Goal: Information Seeking & Learning: Learn about a topic

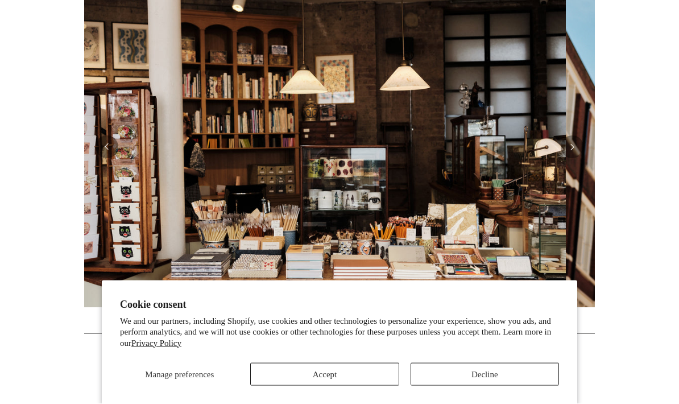
scroll to position [257, 0]
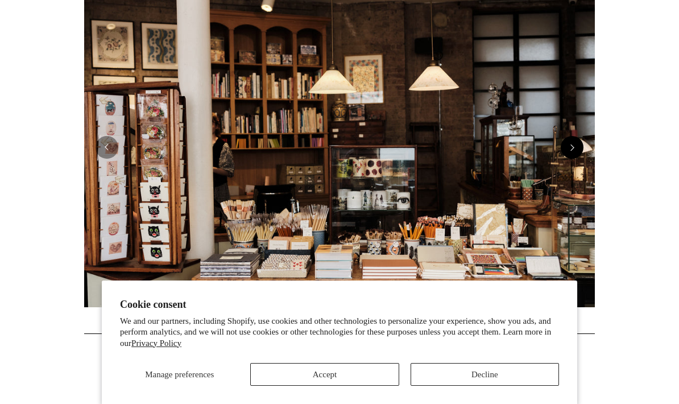
click at [579, 149] on button "Next" at bounding box center [572, 147] width 23 height 23
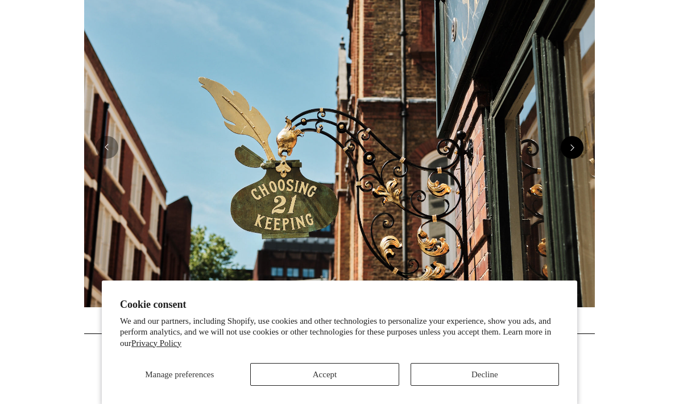
click at [577, 145] on button "Next" at bounding box center [572, 147] width 23 height 23
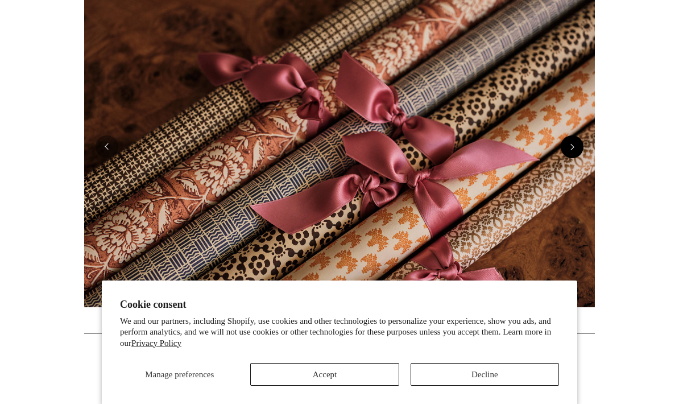
click at [572, 143] on button "Next" at bounding box center [572, 146] width 23 height 23
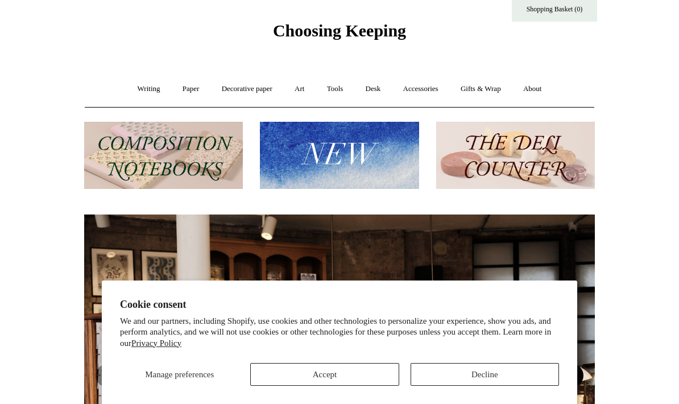
scroll to position [0, 0]
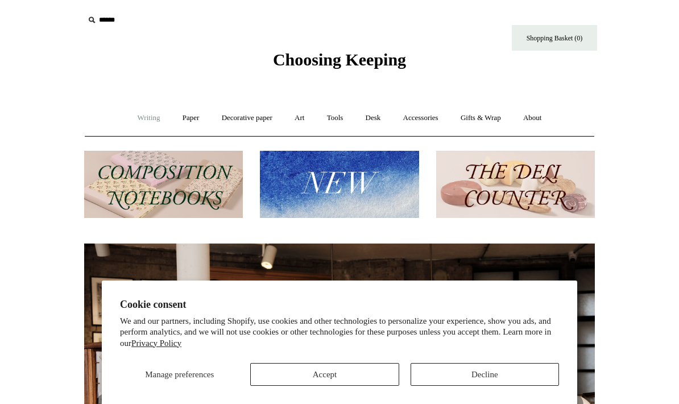
click at [147, 113] on link "Writing +" at bounding box center [148, 118] width 43 height 30
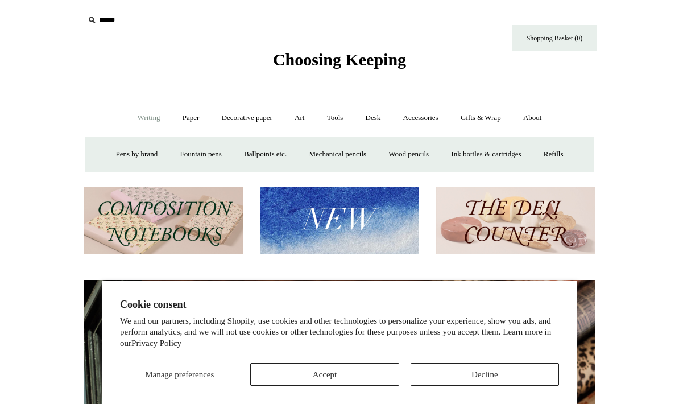
scroll to position [0, 1022]
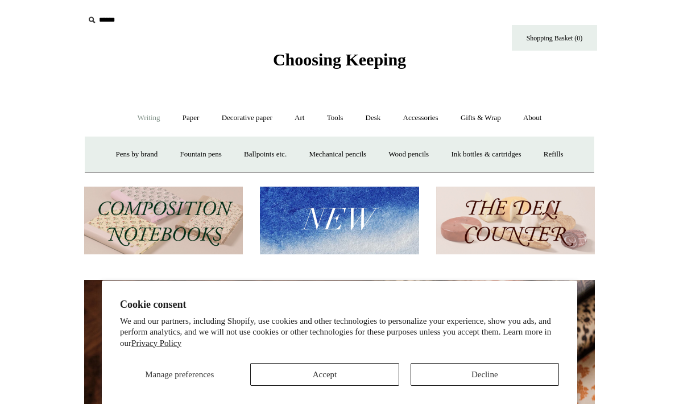
click at [218, 224] on img at bounding box center [163, 221] width 159 height 68
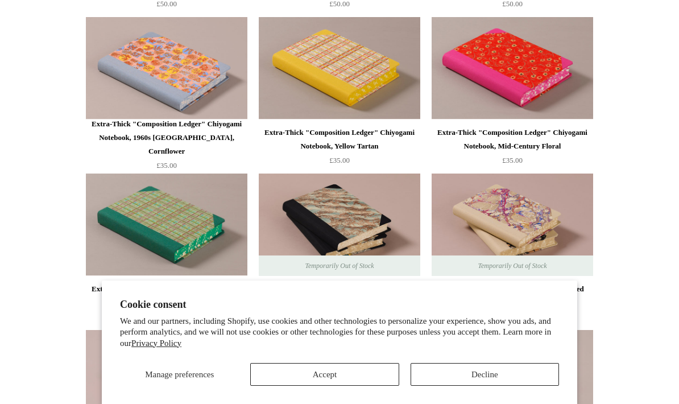
scroll to position [1215, 0]
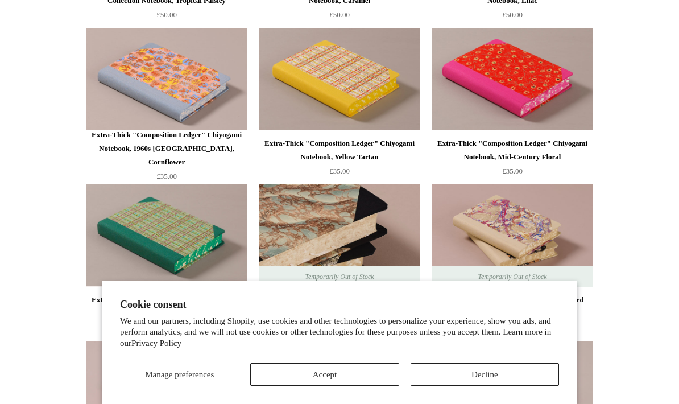
click at [304, 228] on img at bounding box center [340, 235] width 162 height 102
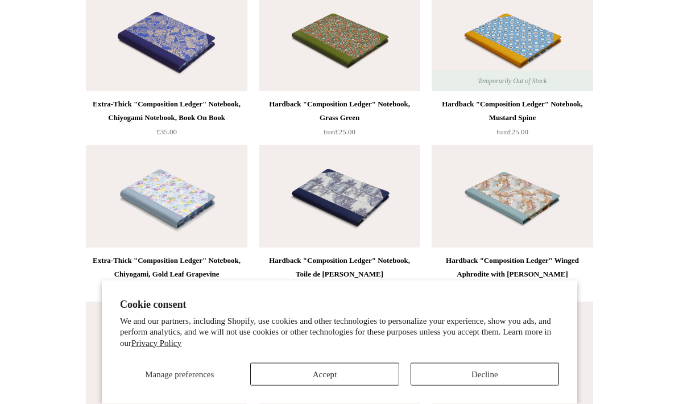
scroll to position [2036, 0]
click at [281, 101] on div "Hardback "Composition Ledger" Notebook, Grass Green" at bounding box center [340, 111] width 156 height 27
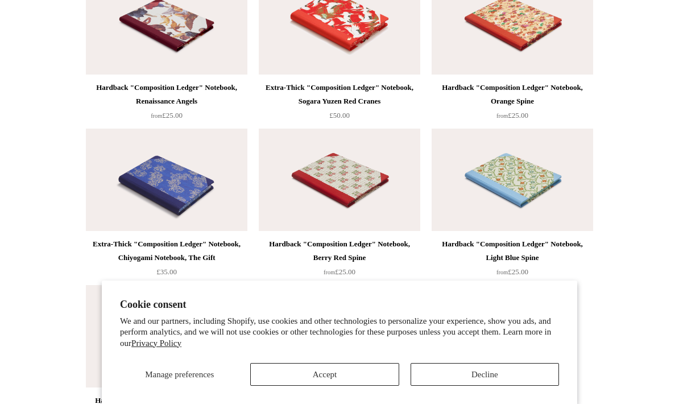
scroll to position [2530, 0]
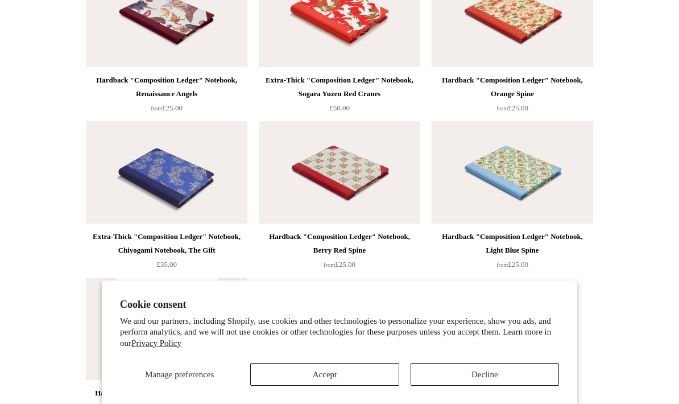
click at [522, 149] on img at bounding box center [513, 172] width 162 height 102
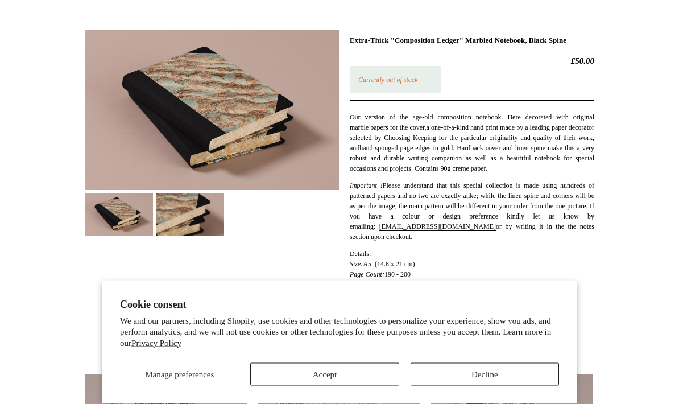
scroll to position [145, 0]
click at [207, 220] on img at bounding box center [190, 214] width 68 height 43
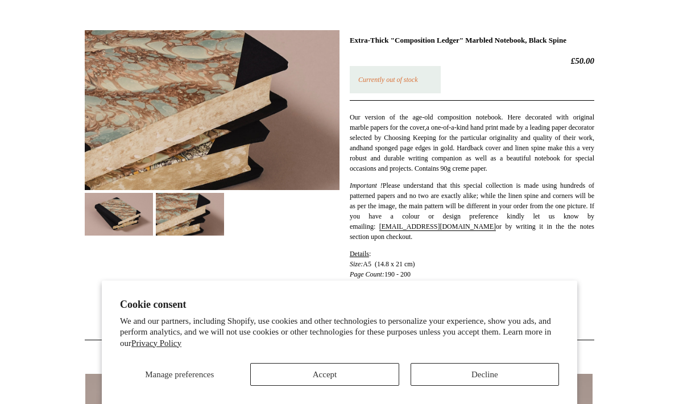
click at [133, 222] on img at bounding box center [119, 214] width 68 height 43
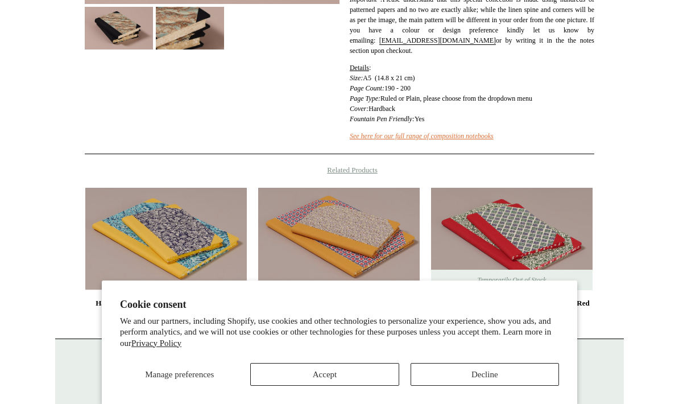
scroll to position [311, 0]
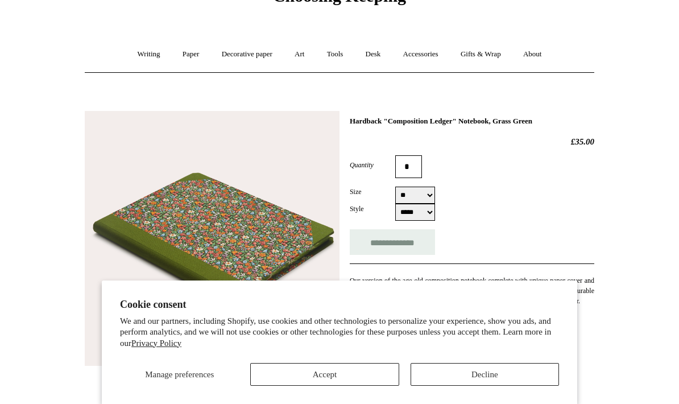
scroll to position [85, 0]
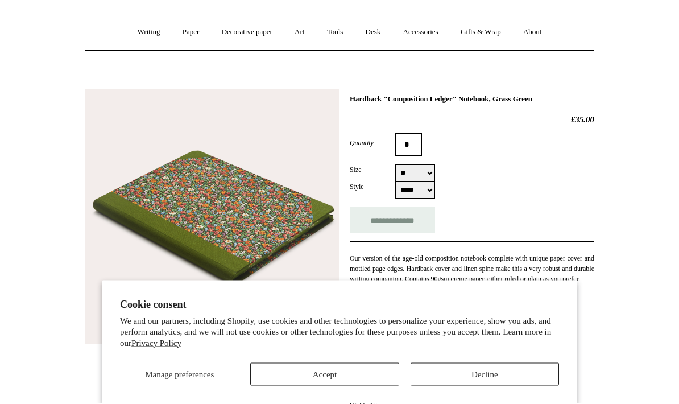
click at [416, 174] on select "** **" at bounding box center [415, 173] width 40 height 17
select select "**"
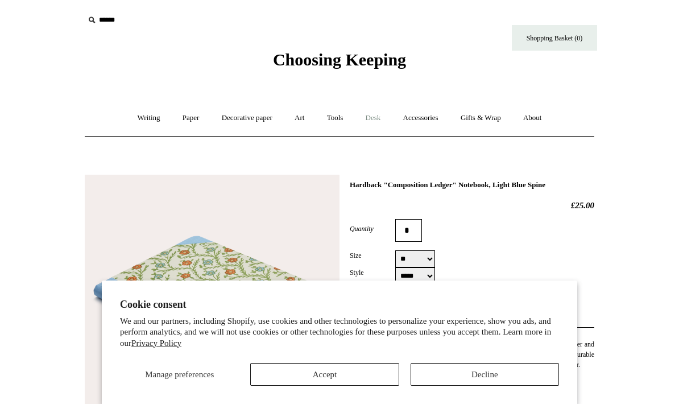
click at [375, 119] on link "Desk +" at bounding box center [374, 118] width 36 height 30
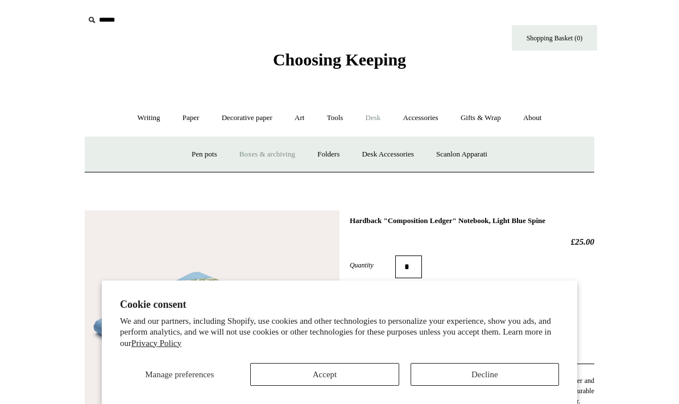
click at [257, 154] on link "Boxes & archiving" at bounding box center [267, 154] width 76 height 30
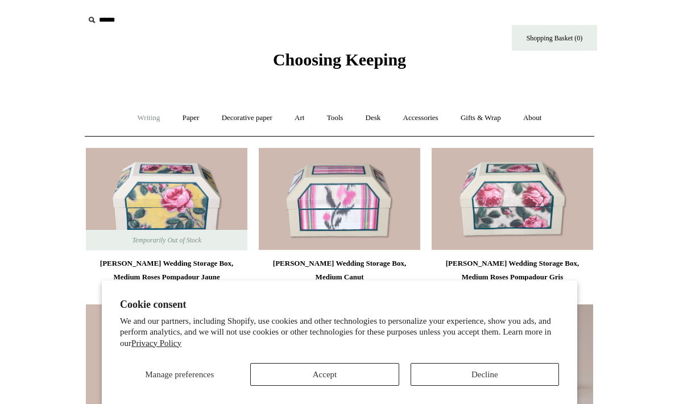
click at [140, 120] on link "Writing +" at bounding box center [148, 118] width 43 height 30
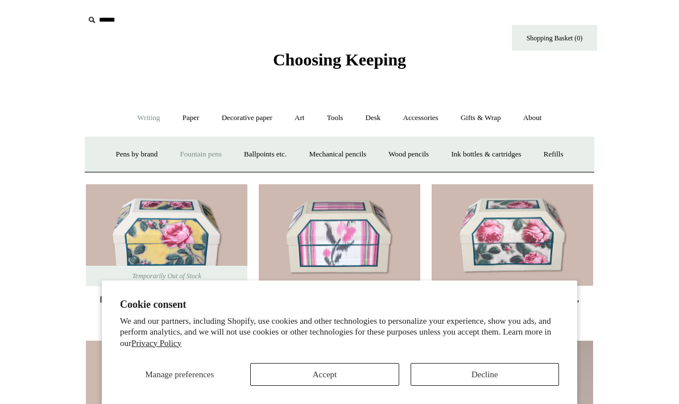
click at [203, 155] on link "Fountain pens +" at bounding box center [201, 154] width 62 height 30
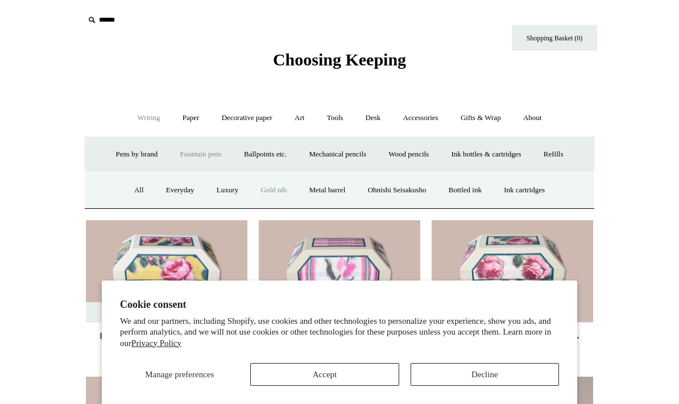
click at [270, 196] on link "Gold nib" at bounding box center [273, 190] width 47 height 30
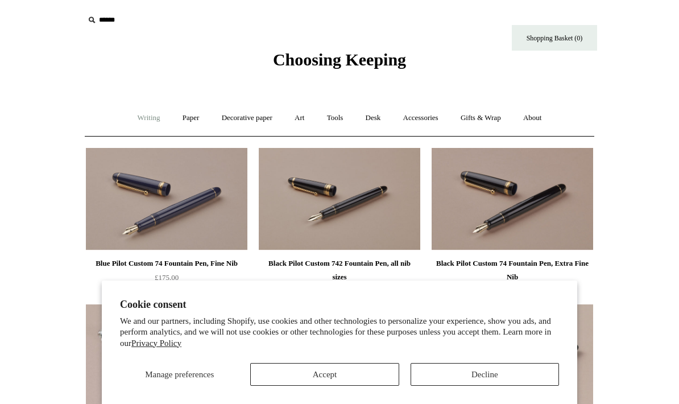
click at [137, 119] on link "Writing +" at bounding box center [148, 118] width 43 height 30
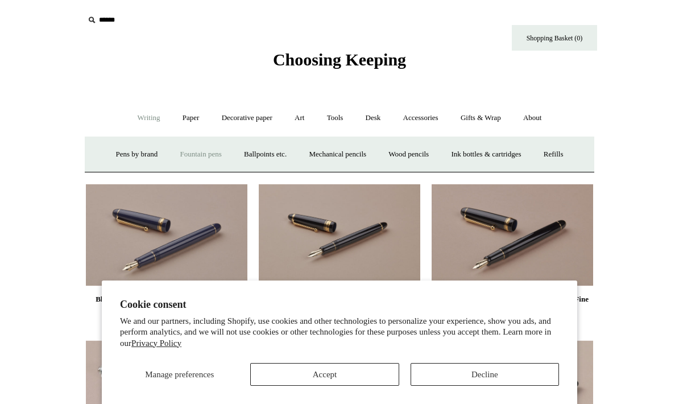
click at [203, 152] on link "Fountain pens +" at bounding box center [201, 154] width 62 height 30
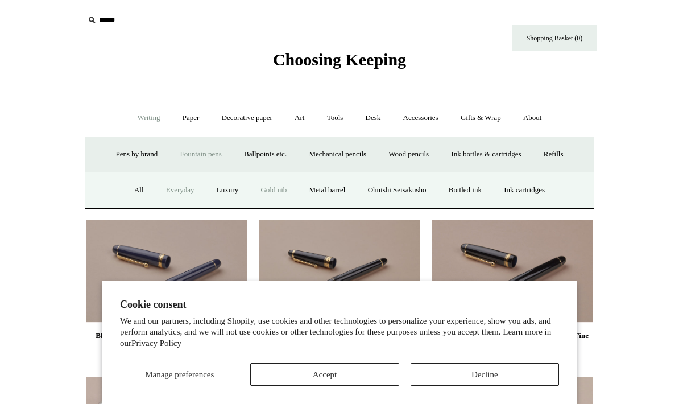
click at [164, 189] on link "Everyday" at bounding box center [180, 190] width 49 height 30
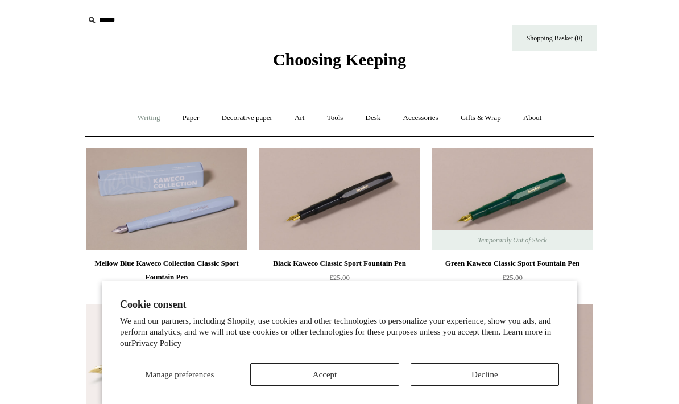
click at [149, 118] on link "Writing +" at bounding box center [148, 118] width 43 height 30
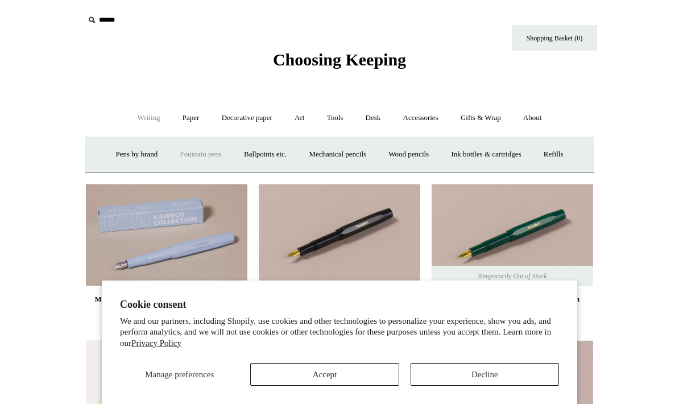
click at [183, 152] on link "Fountain pens +" at bounding box center [201, 154] width 62 height 30
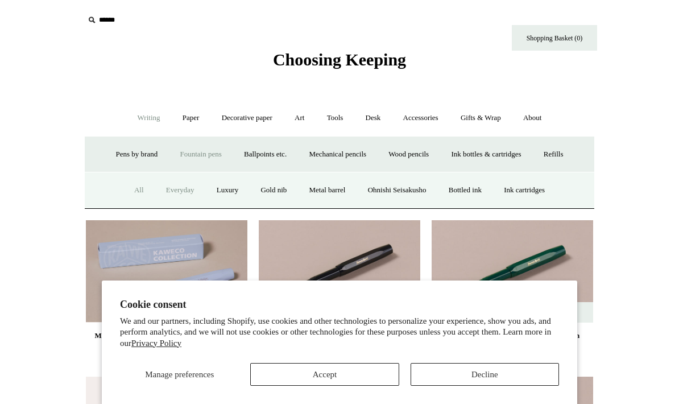
click at [132, 185] on link "All" at bounding box center [139, 190] width 30 height 30
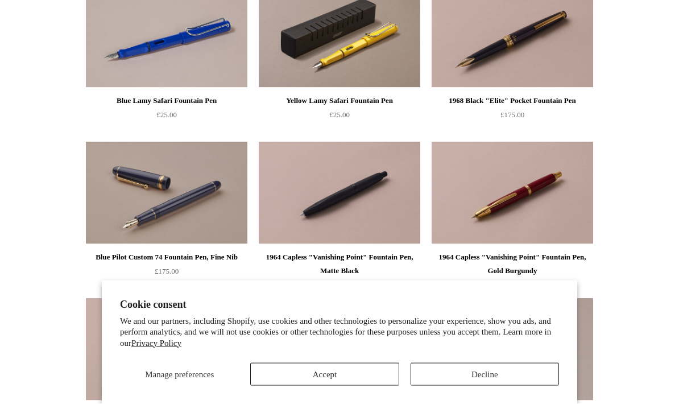
scroll to position [1262, 0]
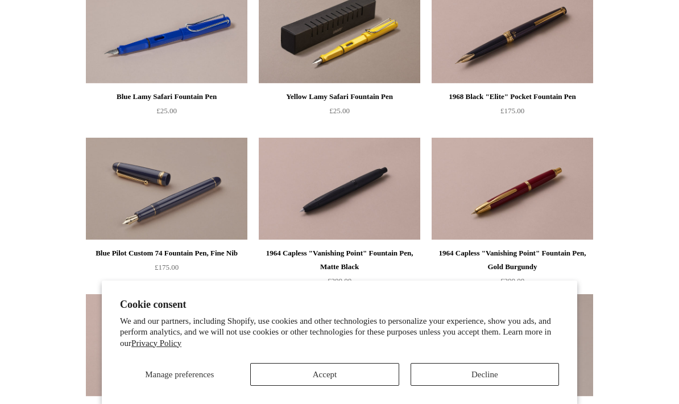
click at [504, 90] on div "1968 Black "Elite" Pocket Fountain Pen" at bounding box center [513, 97] width 156 height 14
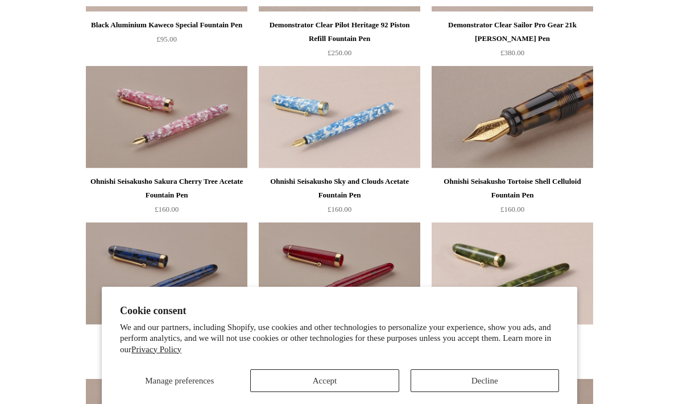
scroll to position [2272, 0]
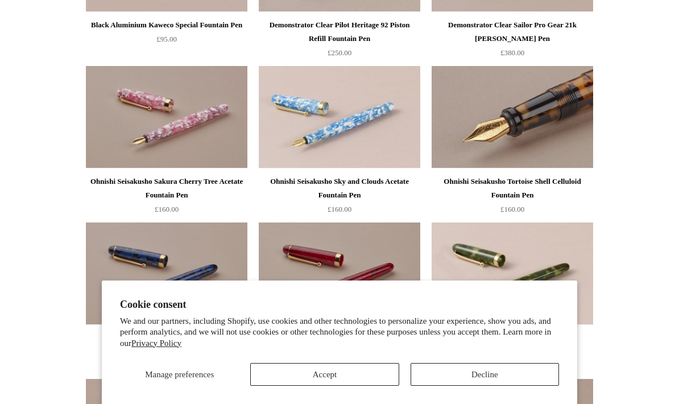
click at [562, 157] on img at bounding box center [513, 117] width 162 height 102
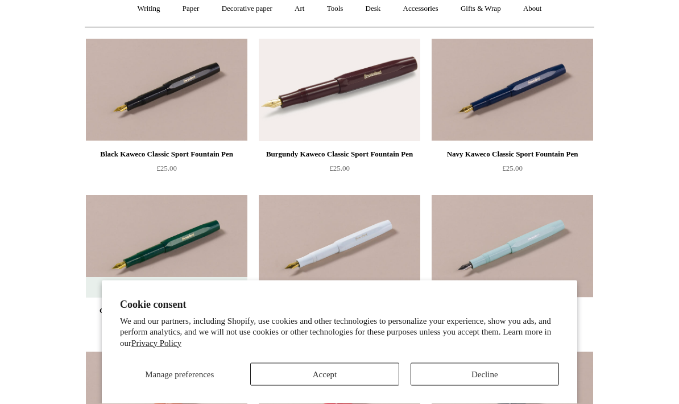
scroll to position [0, 0]
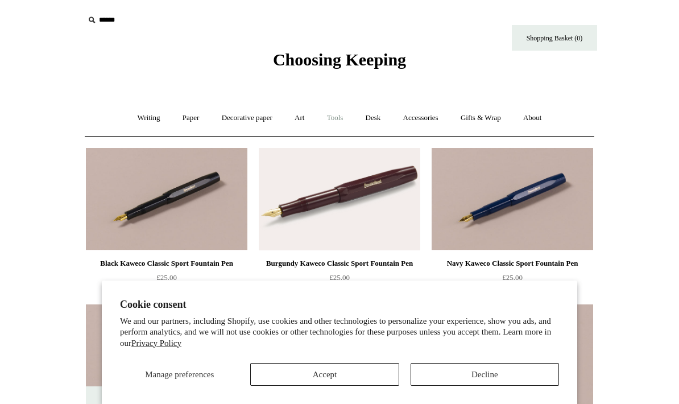
click at [326, 110] on link "Tools +" at bounding box center [335, 118] width 37 height 30
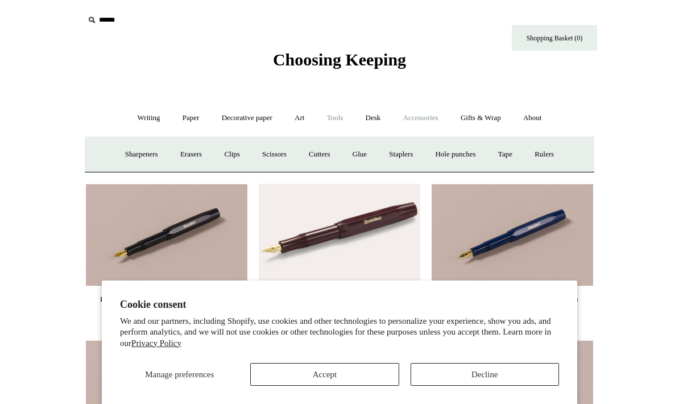
click at [431, 116] on link "Accessories +" at bounding box center [421, 118] width 56 height 30
click at [389, 158] on link "Ceramics +" at bounding box center [381, 154] width 48 height 30
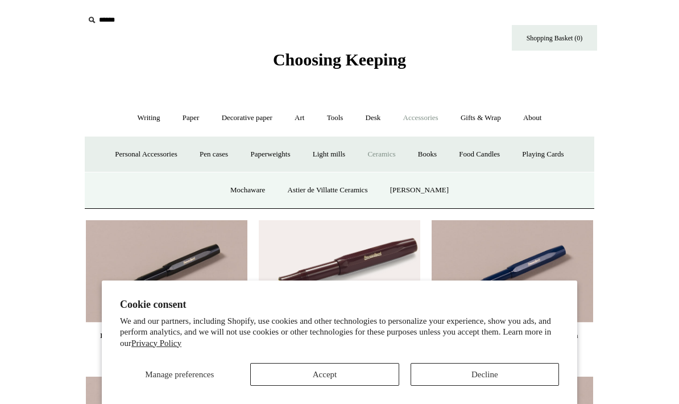
click at [386, 159] on link "Ceramics -" at bounding box center [381, 154] width 48 height 30
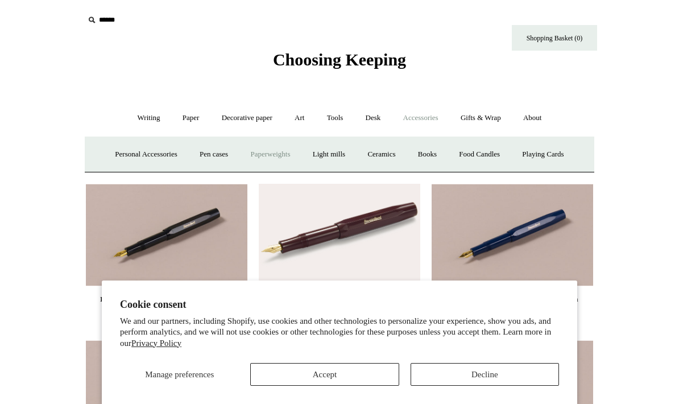
click at [274, 152] on link "Paperweights +" at bounding box center [270, 154] width 60 height 30
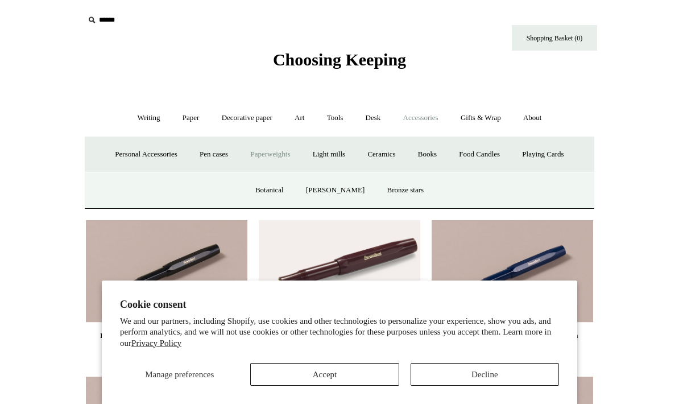
click at [274, 152] on link "Paperweights -" at bounding box center [270, 154] width 60 height 30
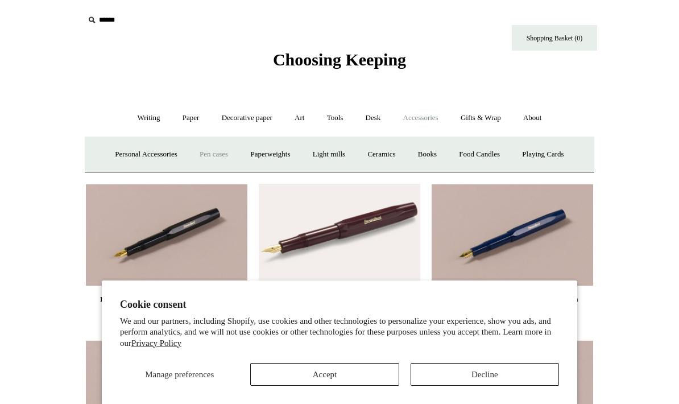
click at [204, 158] on link "Pen cases" at bounding box center [213, 154] width 49 height 30
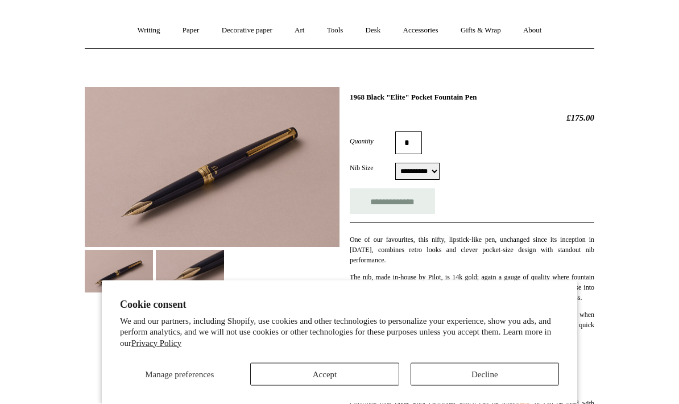
scroll to position [280, 0]
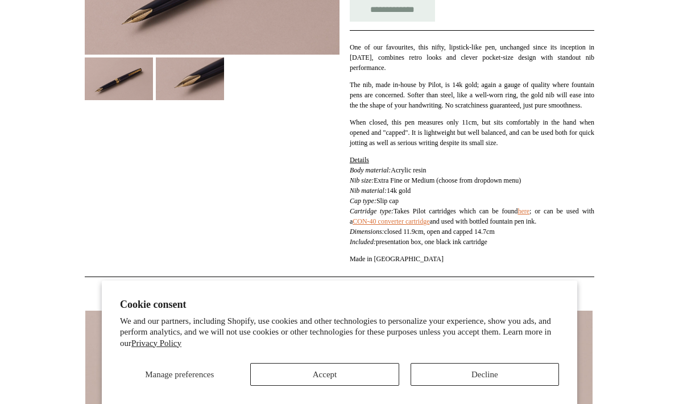
click at [191, 96] on img at bounding box center [190, 78] width 68 height 43
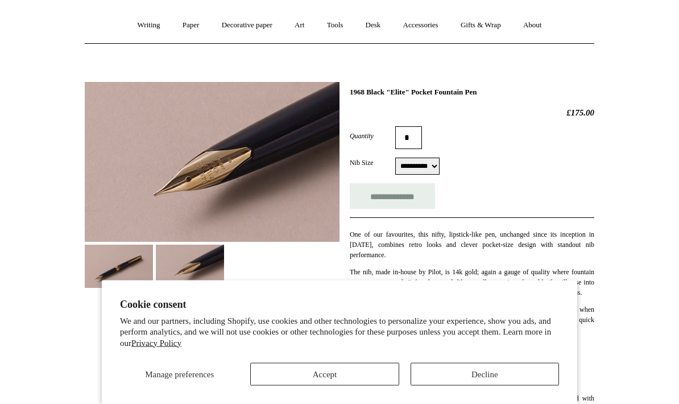
click at [133, 259] on img at bounding box center [119, 266] width 68 height 43
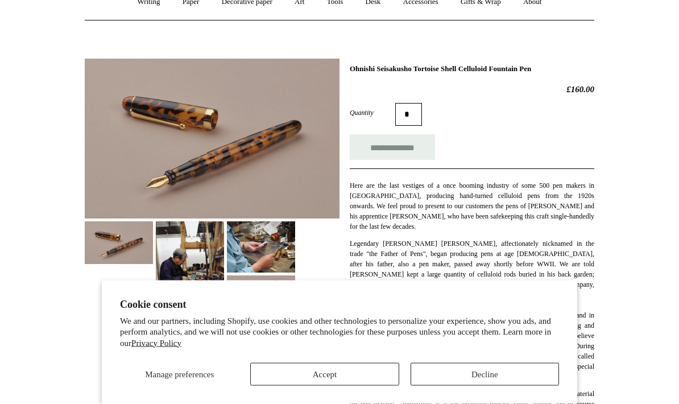
scroll to position [116, 0]
click at [261, 298] on img at bounding box center [261, 296] width 68 height 43
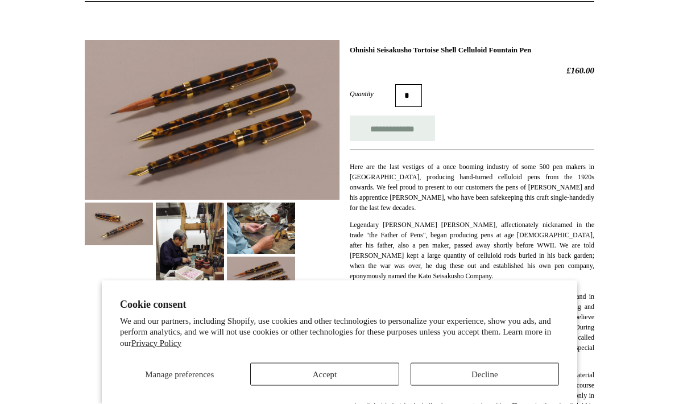
click at [258, 315] on img at bounding box center [261, 324] width 68 height 43
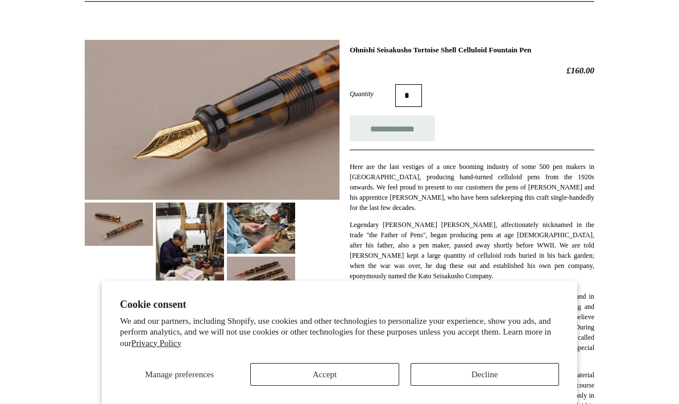
click at [257, 248] on img at bounding box center [261, 228] width 68 height 51
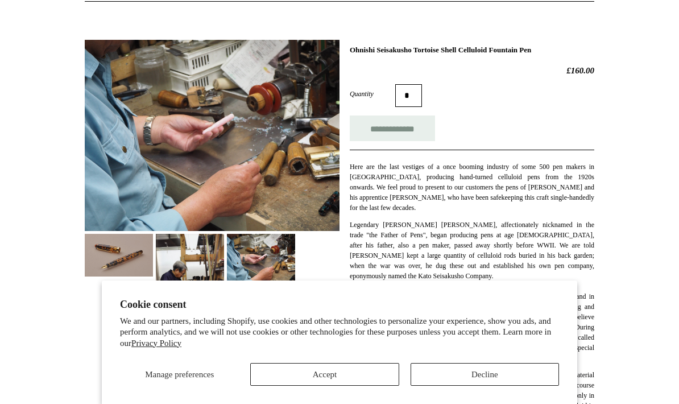
click at [108, 230] on img at bounding box center [212, 135] width 255 height 191
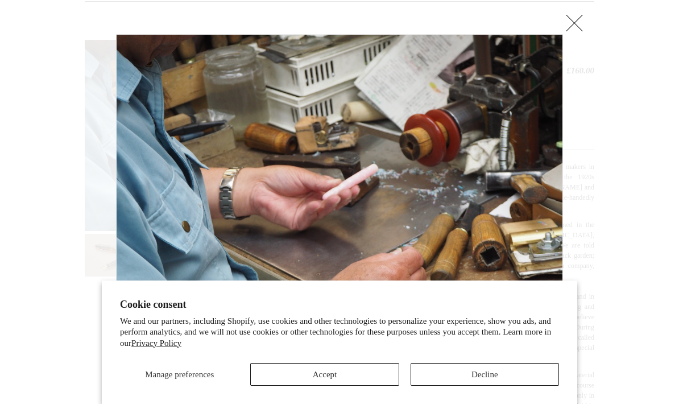
click at [567, 35] on div at bounding box center [568, 202] width 11 height 336
click at [568, 23] on link at bounding box center [574, 22] width 23 height 23
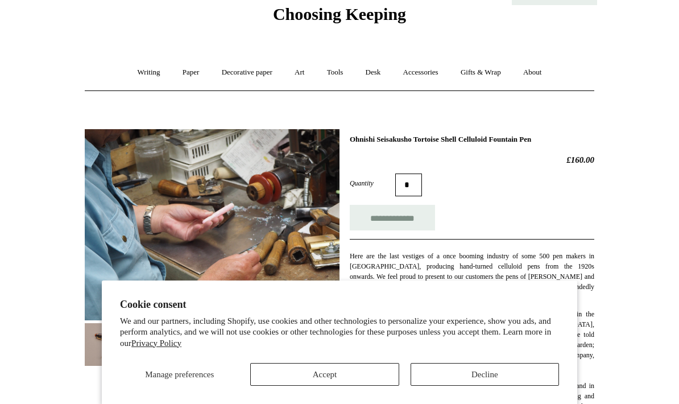
scroll to position [15, 0]
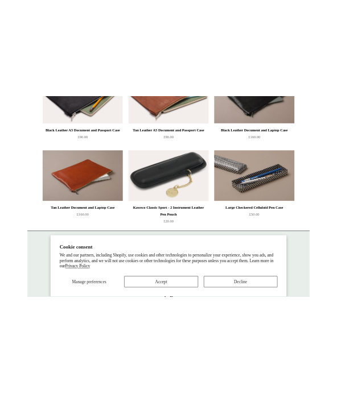
scroll to position [1150, 0]
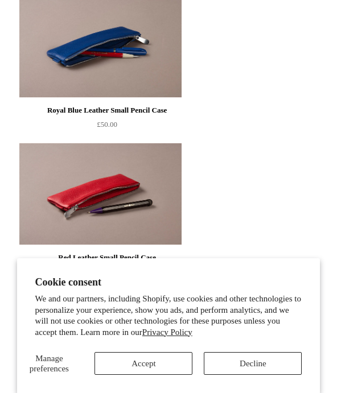
click at [149, 360] on button "Accept" at bounding box center [143, 363] width 98 height 23
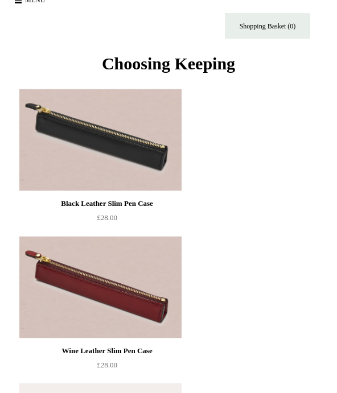
scroll to position [0, 0]
